Goal: Transaction & Acquisition: Purchase product/service

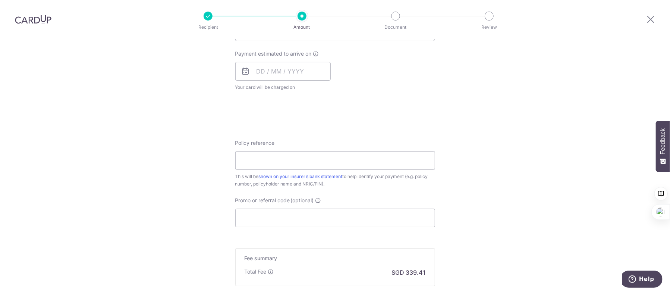
scroll to position [271, 0]
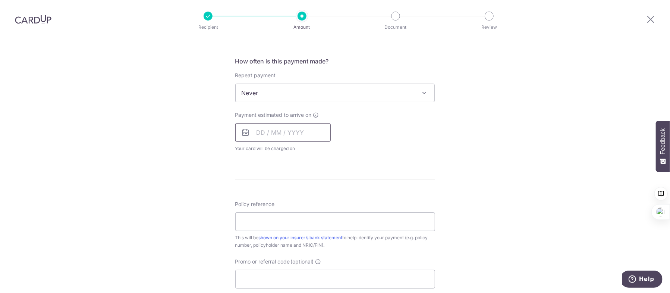
click at [258, 132] on input "text" at bounding box center [282, 132] width 95 height 19
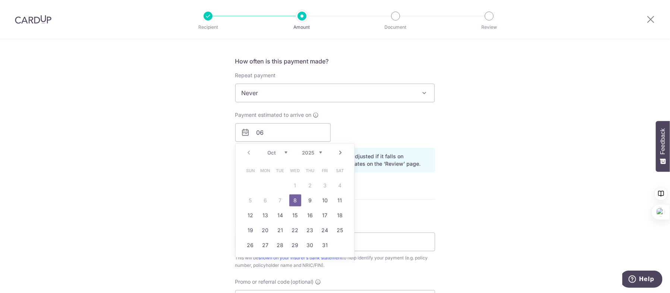
click at [278, 199] on table "Sun Mon Tue Wed Thu Fri Sat 1 2 3 4 5 6 7 8 9 10 11 12 13 14 15 16 17 18 19 20 …" at bounding box center [295, 207] width 104 height 89
click at [291, 199] on link "8" at bounding box center [295, 200] width 12 height 12
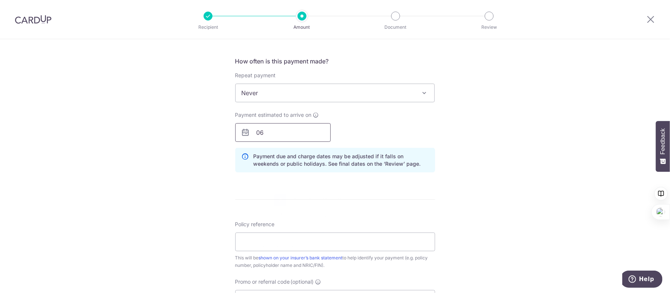
click at [274, 135] on input "06" at bounding box center [282, 132] width 95 height 19
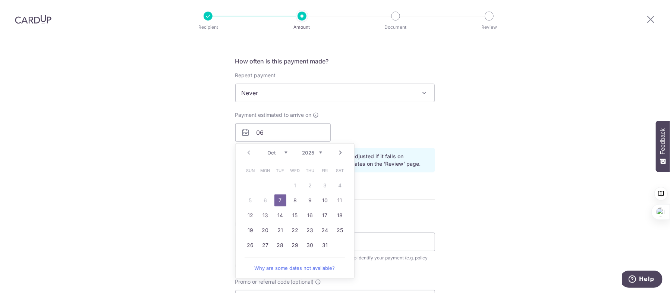
click at [278, 198] on link "7" at bounding box center [280, 200] width 12 height 12
type input "07/10/2025"
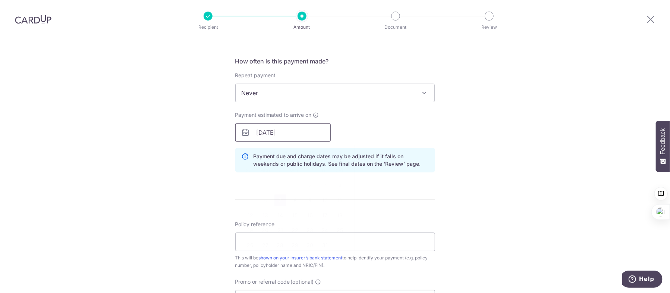
click at [308, 134] on input "07/10/2025" at bounding box center [282, 132] width 95 height 19
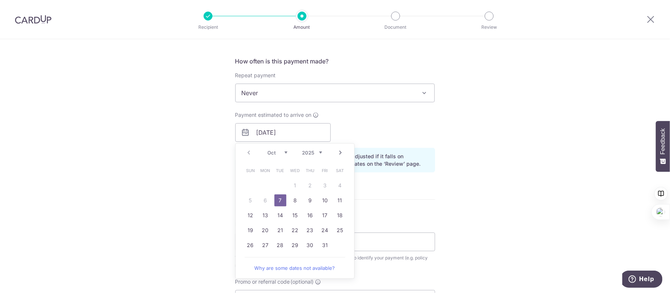
click at [280, 199] on link "7" at bounding box center [280, 200] width 12 height 12
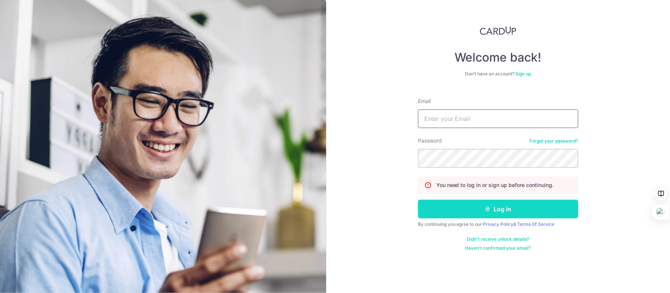
type input "Kywong@post.com"
click at [480, 214] on button "Log in" at bounding box center [498, 208] width 160 height 19
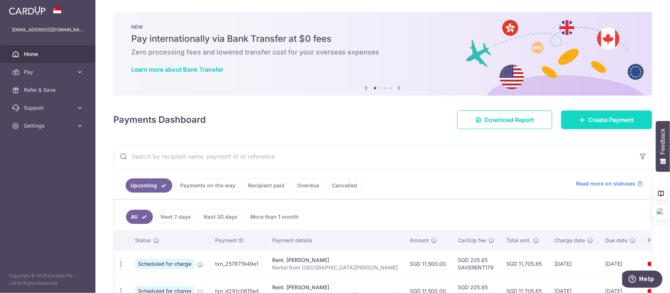
click at [604, 122] on span "Create Payment" at bounding box center [610, 119] width 45 height 9
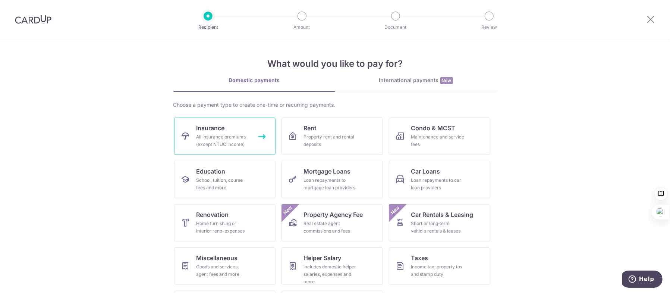
click at [244, 140] on div "All insurance premiums (except NTUC Income)" at bounding box center [223, 140] width 54 height 15
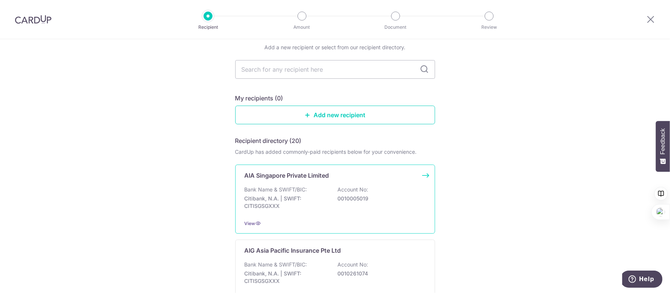
scroll to position [75, 0]
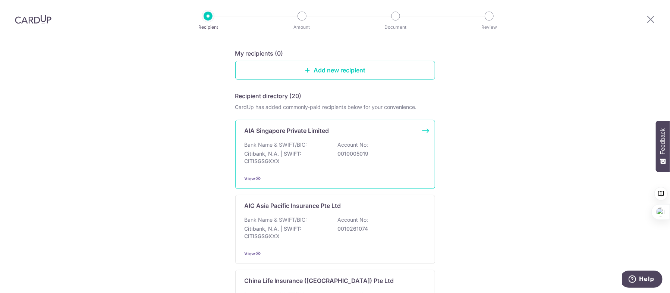
click at [391, 173] on div "AIA Singapore Private Limited Bank Name & SWIFT/BIC: Citibank, N.A. | SWIFT: CI…" at bounding box center [335, 154] width 200 height 69
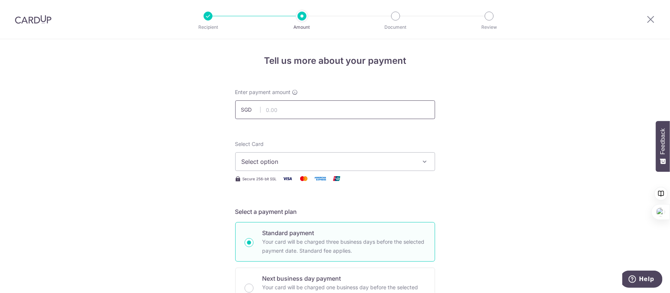
click at [329, 112] on input "text" at bounding box center [335, 109] width 200 height 19
type input "13,054.40"
click at [328, 161] on span "Select option" at bounding box center [329, 161] width 174 height 9
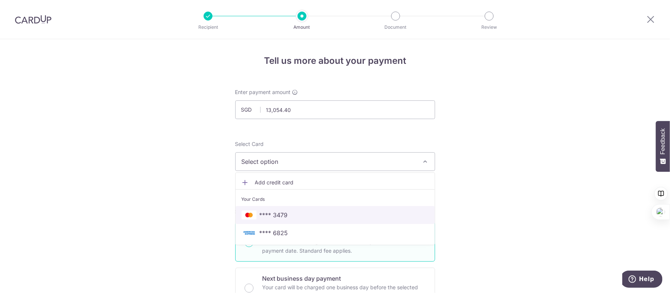
click at [331, 218] on span "**** 3479" at bounding box center [335, 214] width 187 height 9
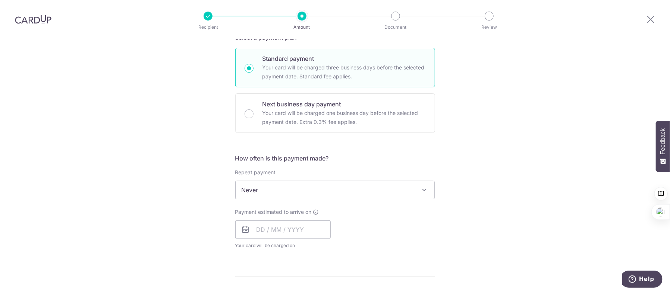
scroll to position [186, 0]
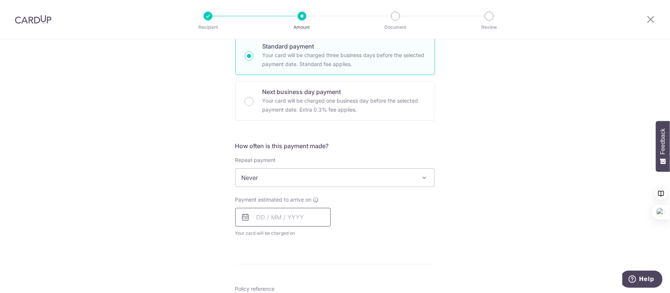
click at [256, 216] on input "text" at bounding box center [282, 217] width 95 height 19
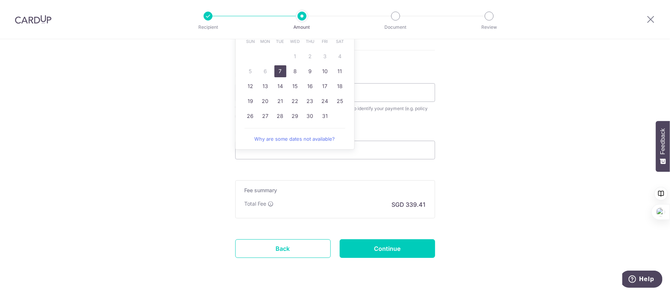
scroll to position [410, 0]
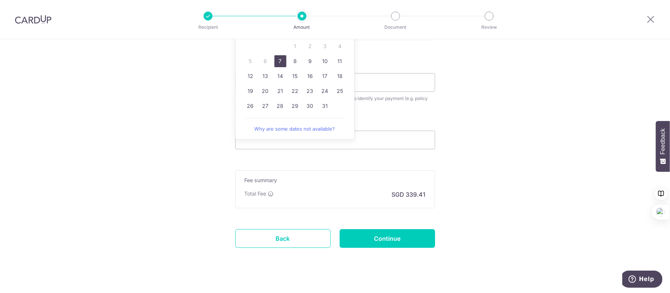
click at [279, 60] on link "7" at bounding box center [280, 61] width 12 height 12
type input "07/10/2025"
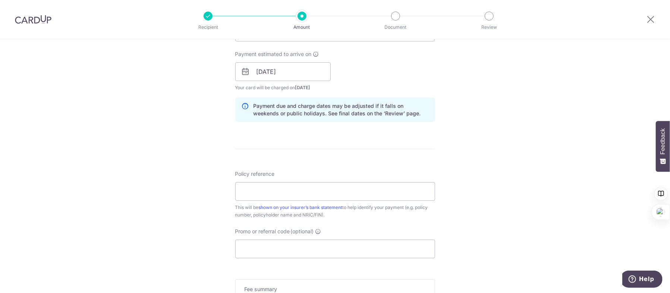
scroll to position [373, 0]
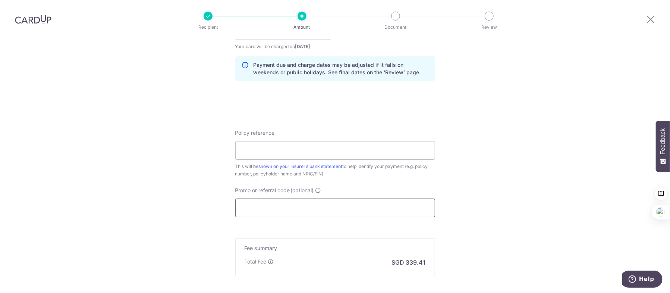
click at [343, 210] on input "Promo or referral code (optional)" at bounding box center [335, 207] width 200 height 19
paste input "MILELION"
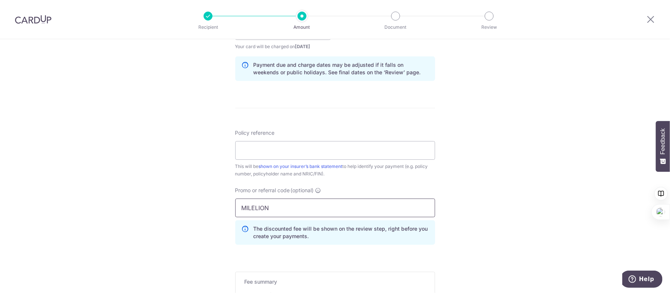
type input "MILELION"
click at [518, 219] on div "Tell us more about your payment Enter payment amount SGD 13,054.40 13054.40 Sel…" at bounding box center [335, 35] width 670 height 738
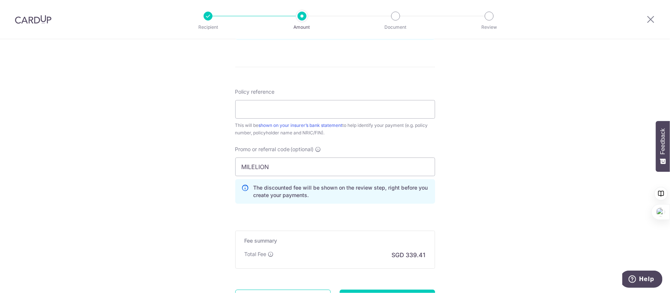
scroll to position [447, 0]
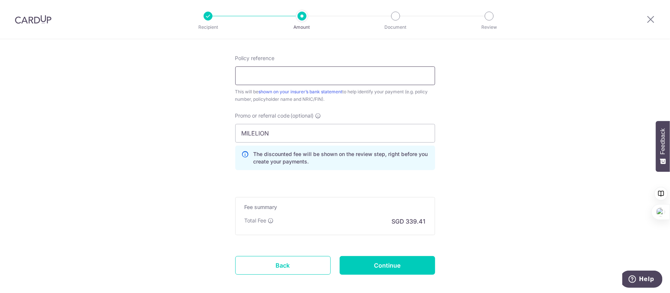
click at [312, 75] on input "Policy reference" at bounding box center [335, 75] width 200 height 19
paste input "E233504263"
type input "E233504263"
click at [370, 262] on input "Continue" at bounding box center [387, 265] width 95 height 19
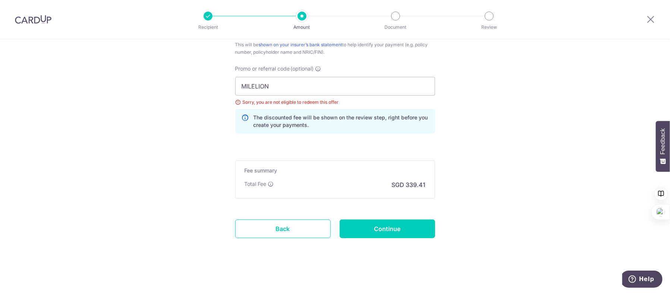
scroll to position [420, 0]
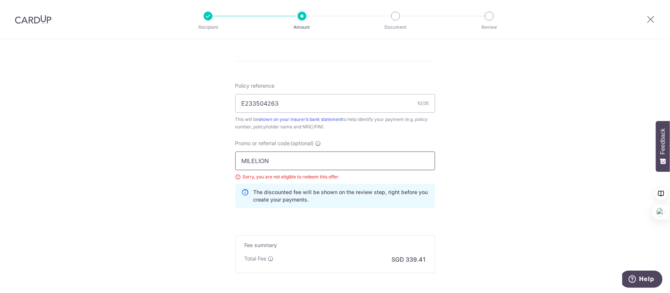
drag, startPoint x: 280, startPoint y: 165, endPoint x: 209, endPoint y: 158, distance: 70.4
paste input "OFF225"
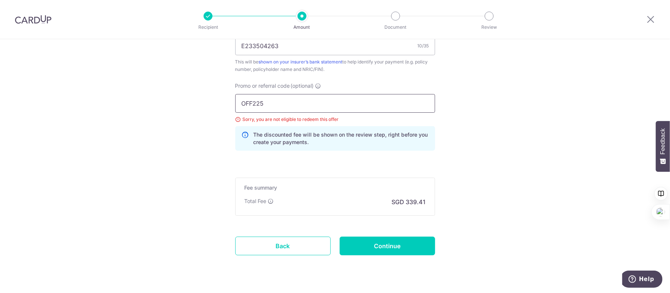
scroll to position [494, 0]
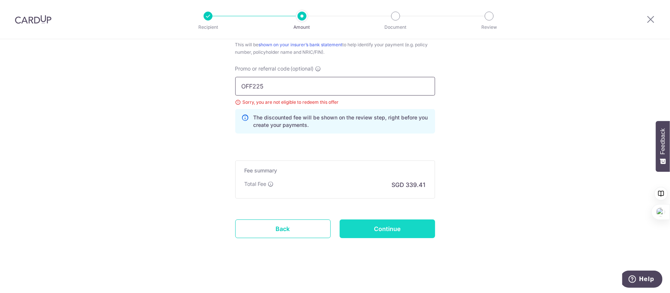
type input "OFF225"
click at [413, 228] on input "Continue" at bounding box center [387, 228] width 95 height 19
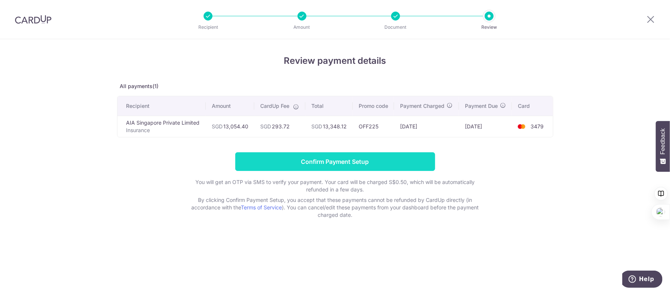
click at [332, 164] on input "Confirm Payment Setup" at bounding box center [335, 161] width 200 height 19
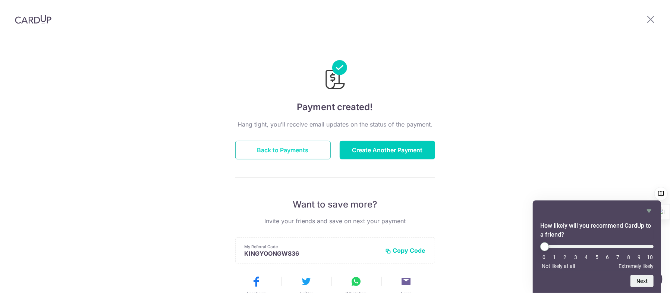
click at [281, 148] on button "Back to Payments" at bounding box center [282, 150] width 95 height 19
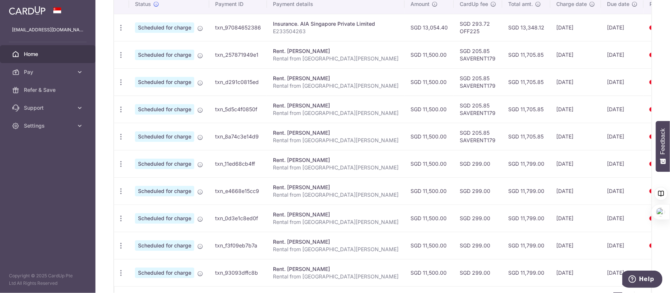
scroll to position [286, 0]
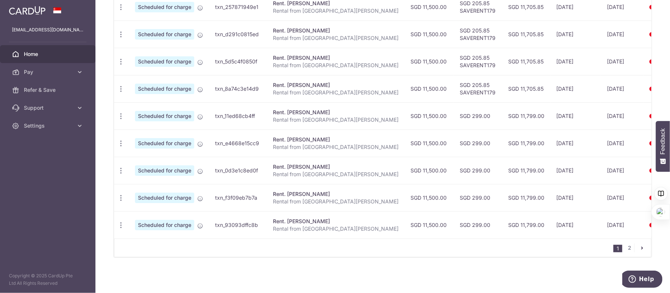
click at [640, 247] on icon "pager" at bounding box center [642, 248] width 6 height 6
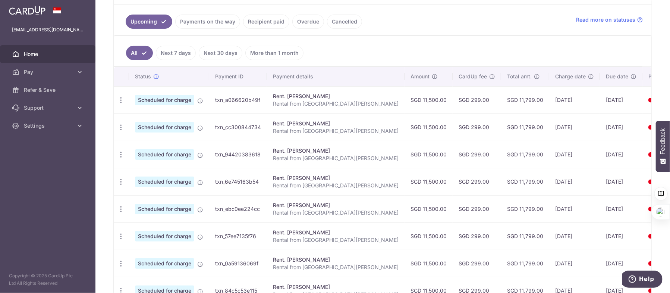
scroll to position [228, 0]
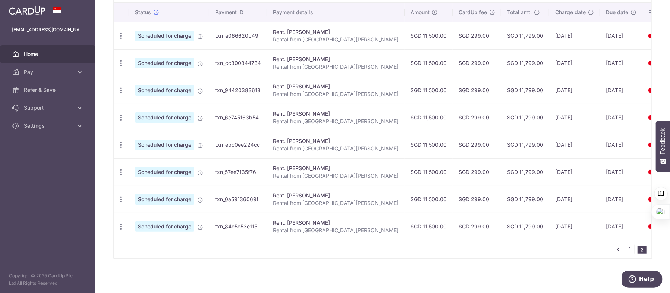
click at [625, 248] on link "1" at bounding box center [629, 249] width 9 height 9
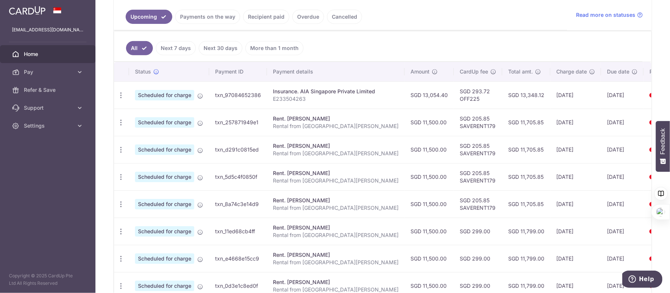
scroll to position [126, 0]
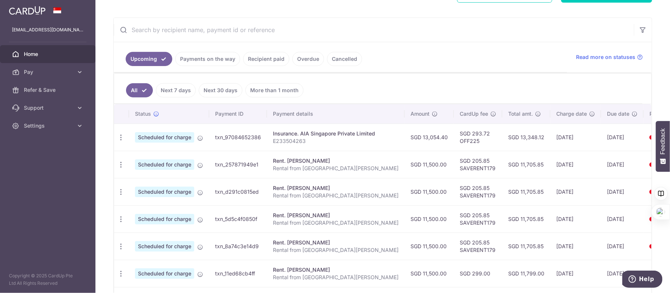
click at [272, 59] on link "Recipient paid" at bounding box center [266, 59] width 46 height 14
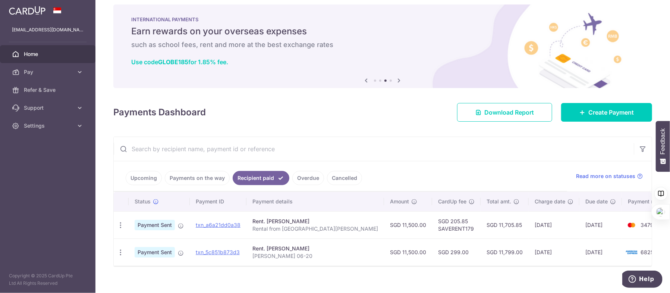
scroll to position [0, 0]
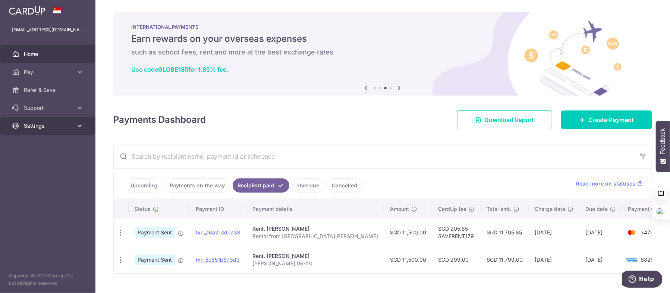
click at [44, 127] on span "Settings" at bounding box center [48, 125] width 49 height 7
click at [34, 160] on span "Logout" at bounding box center [48, 161] width 49 height 7
